Goal: Task Accomplishment & Management: Manage account settings

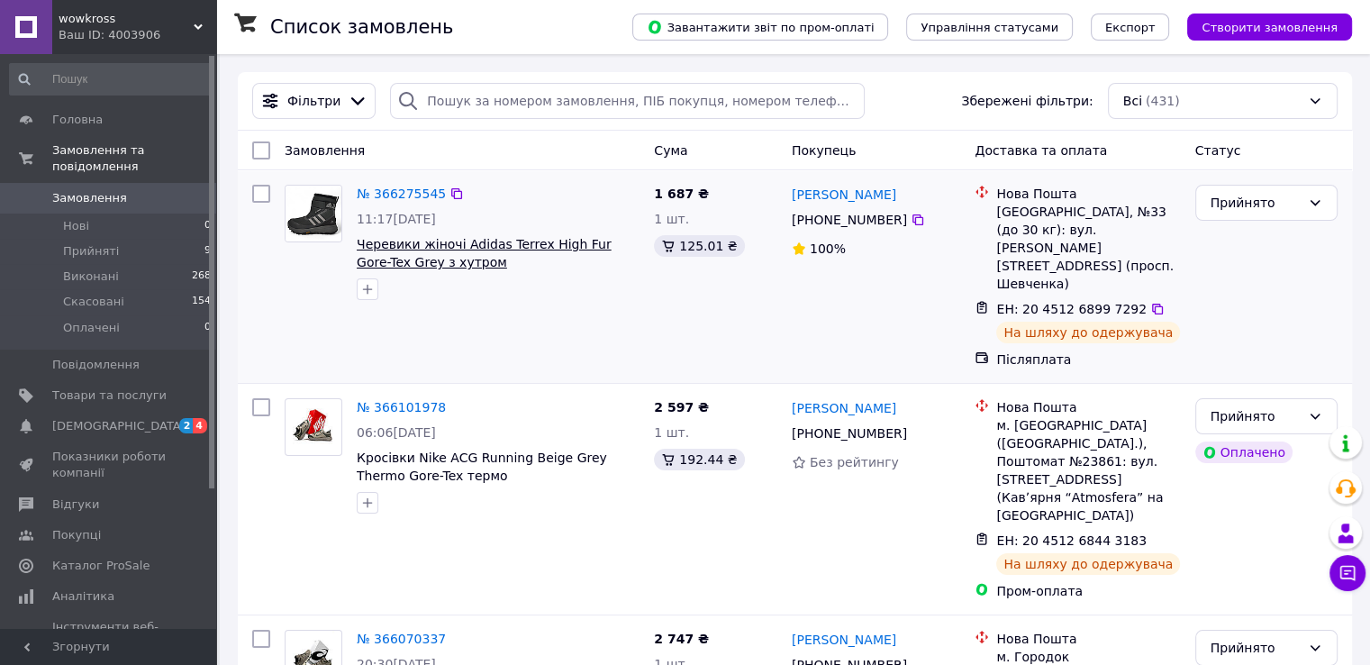
click at [428, 259] on span "Черевики жіночі Adidas Terrex High Fur Gore-Tex Grey з хутром" at bounding box center [484, 253] width 255 height 32
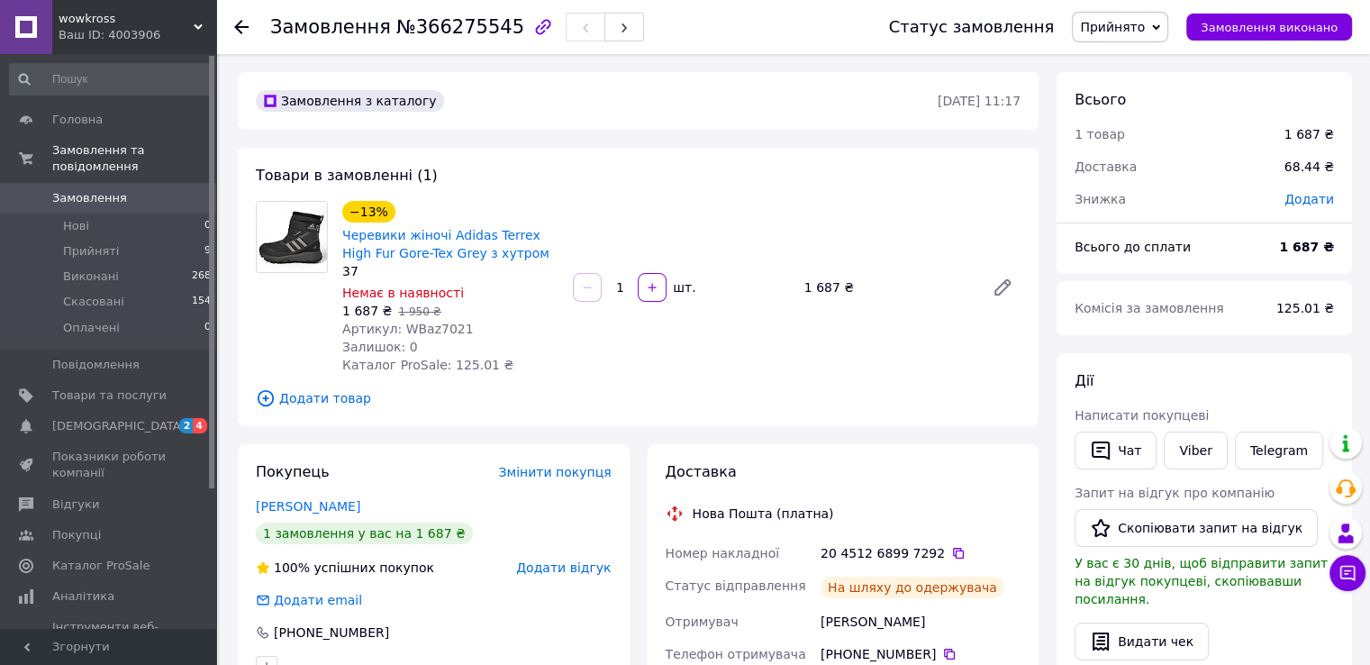
click at [89, 190] on span "Замовлення" at bounding box center [89, 198] width 75 height 16
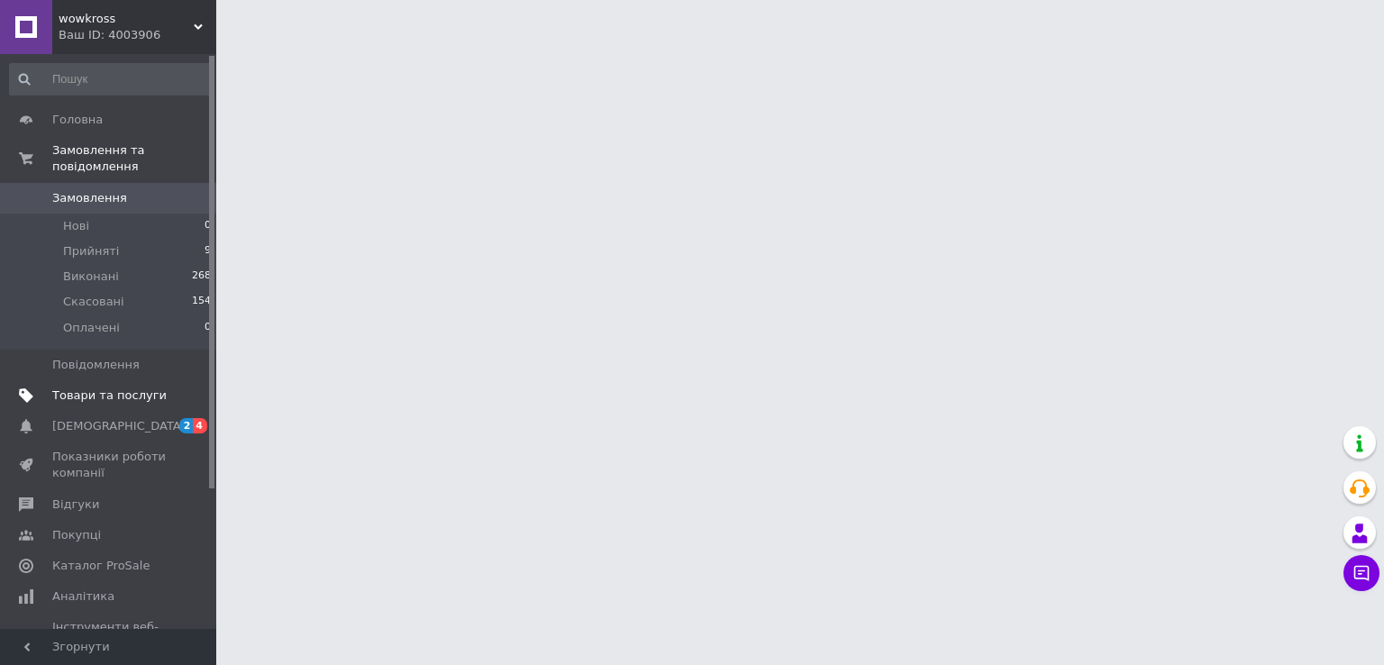
click at [118, 387] on span "Товари та послуги" at bounding box center [109, 395] width 114 height 16
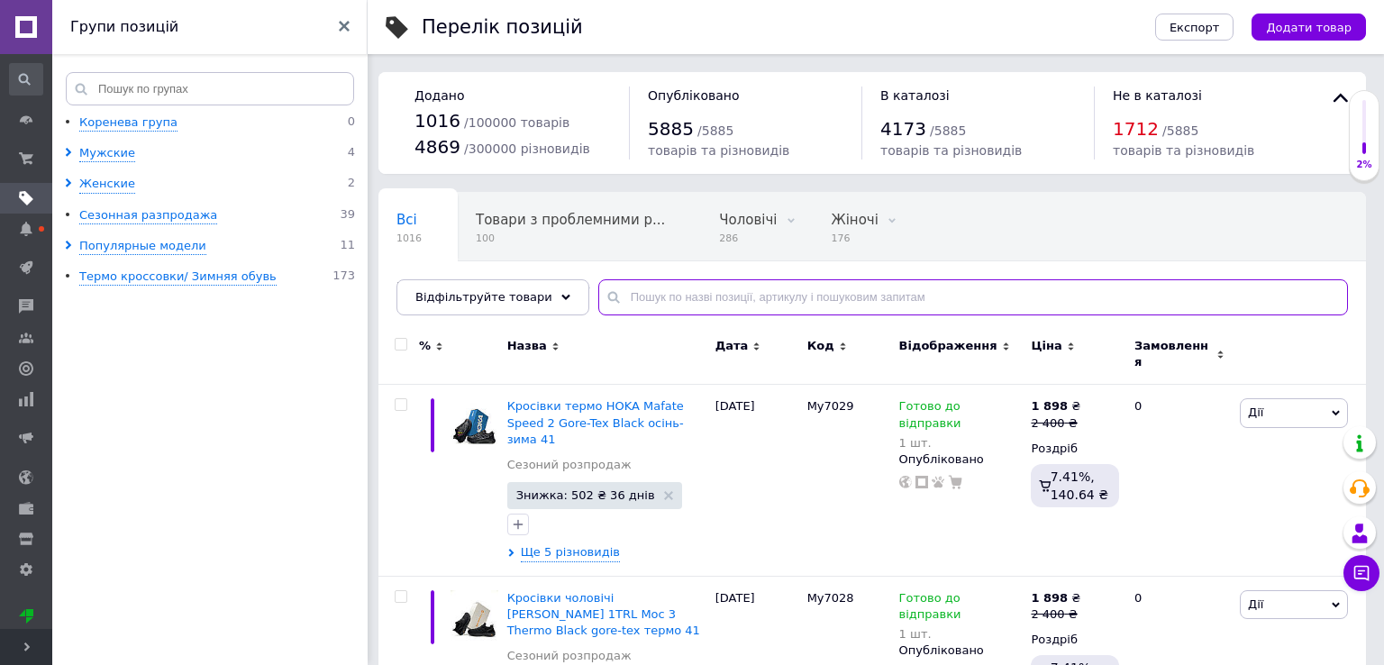
click at [728, 298] on input "text" at bounding box center [973, 297] width 750 height 36
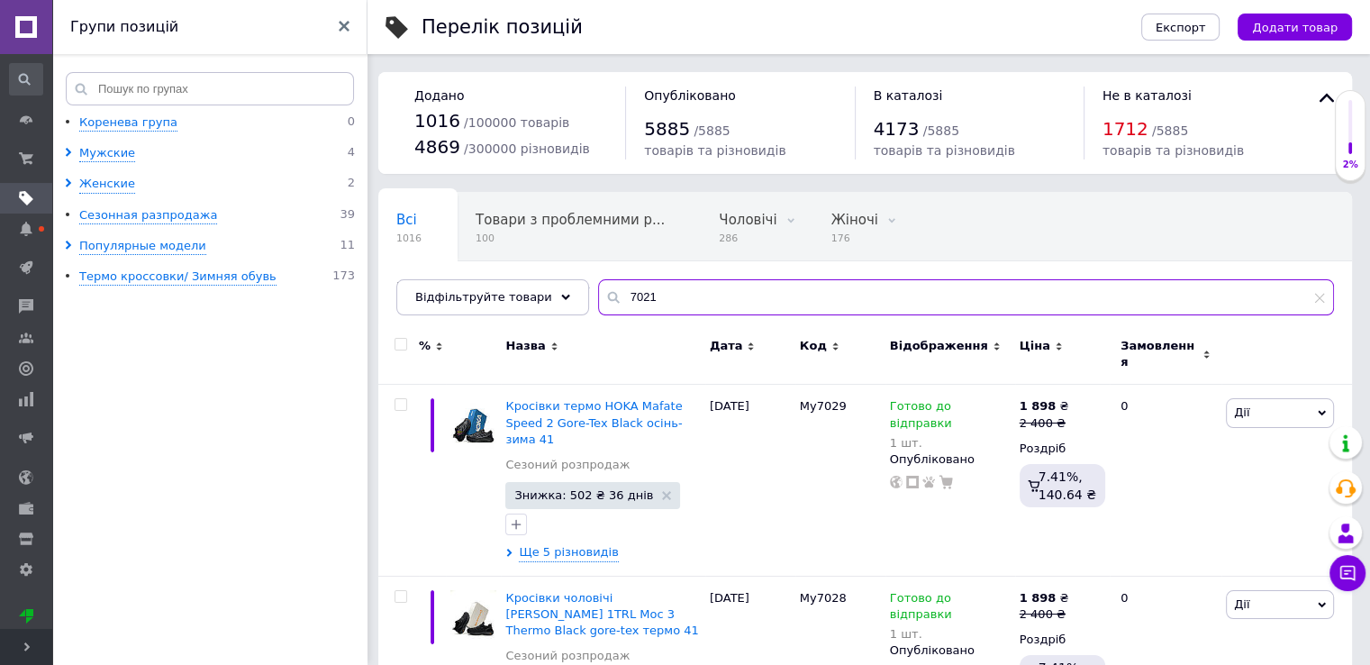
type input "7021"
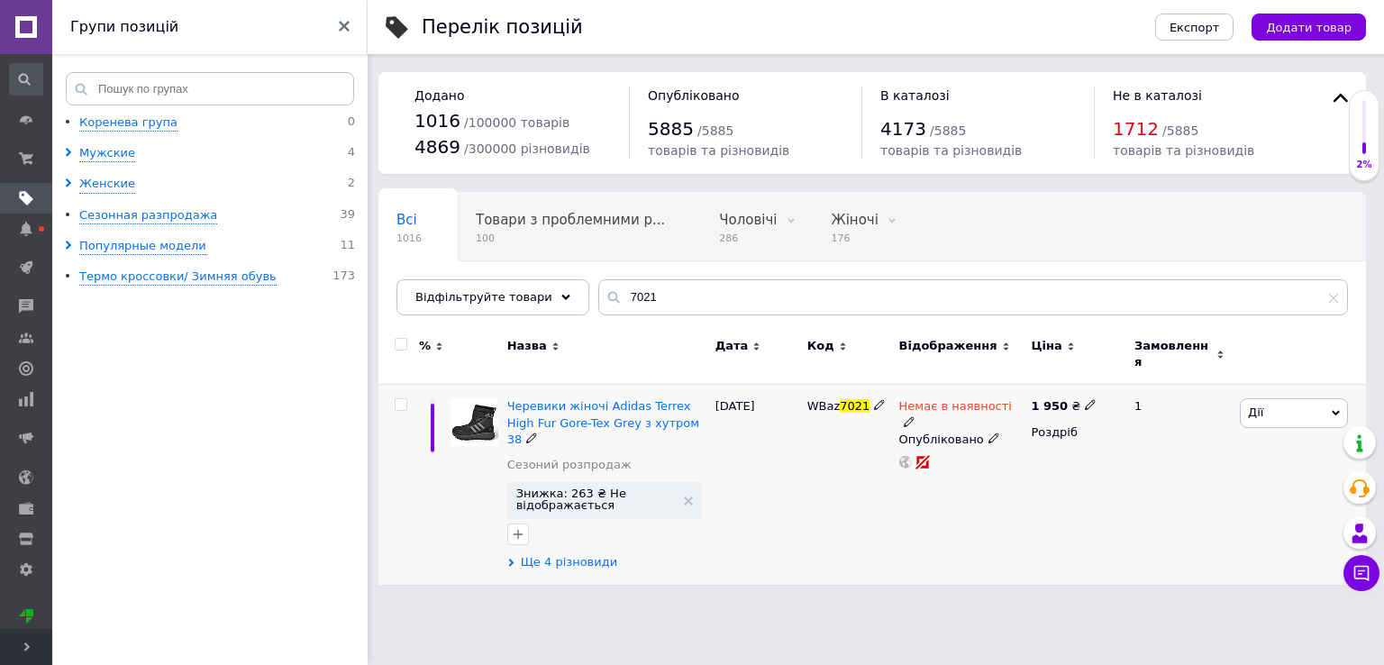
click at [573, 554] on span "Ще 4 різновиди" at bounding box center [569, 562] width 97 height 16
